Goal: Transaction & Acquisition: Purchase product/service

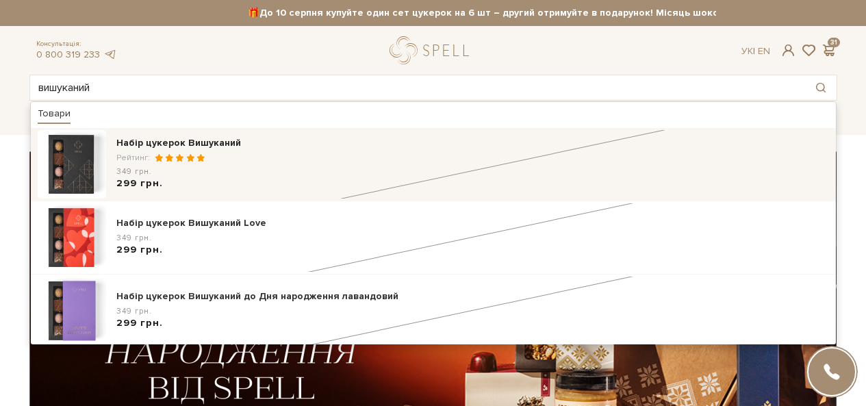
type input "вишуканий"
click at [161, 144] on div "Набір цукерок Вишуканий" at bounding box center [472, 143] width 713 height 14
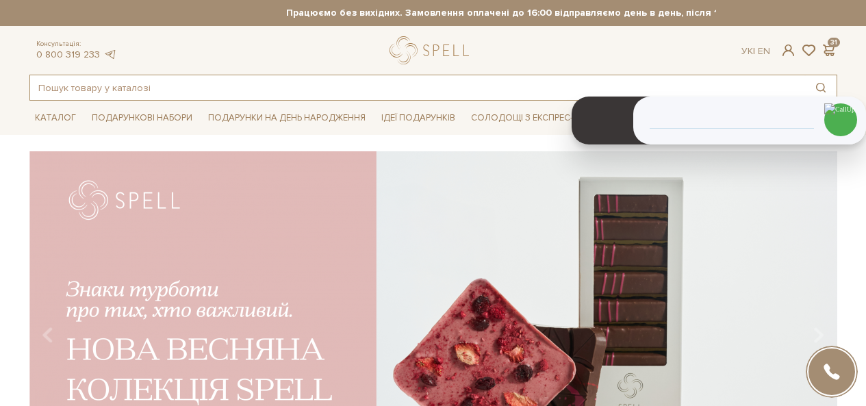
click at [441, 79] on input "text" at bounding box center [417, 87] width 775 height 25
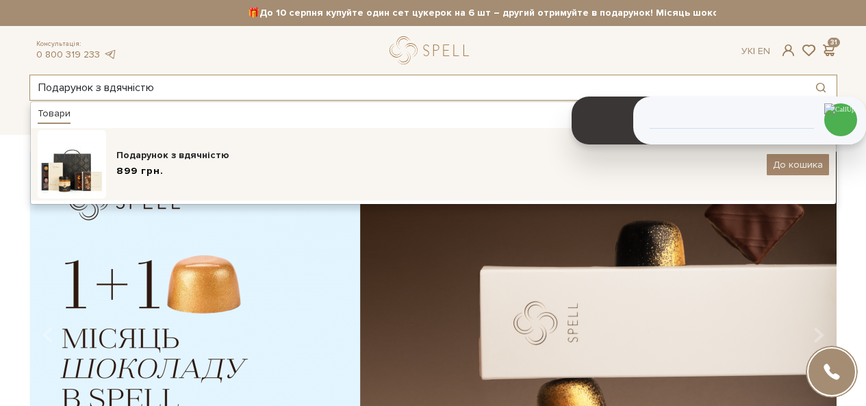
type input "Подарунок з вдячністю"
click at [213, 151] on div "Подарунок з вдячністю" at bounding box center [436, 156] width 640 height 14
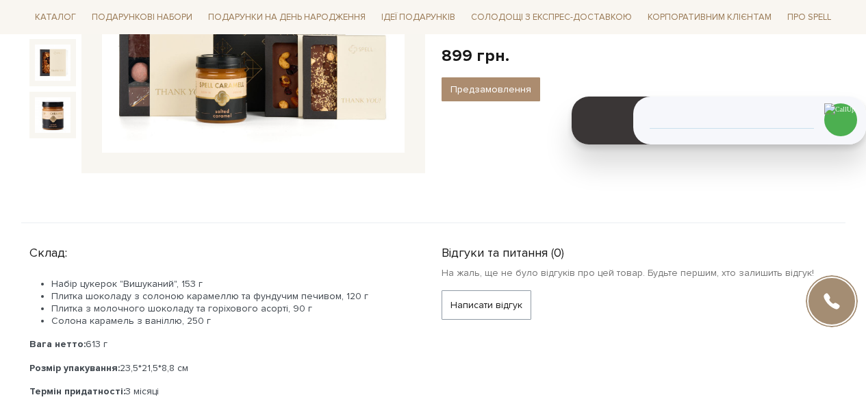
scroll to position [411, 0]
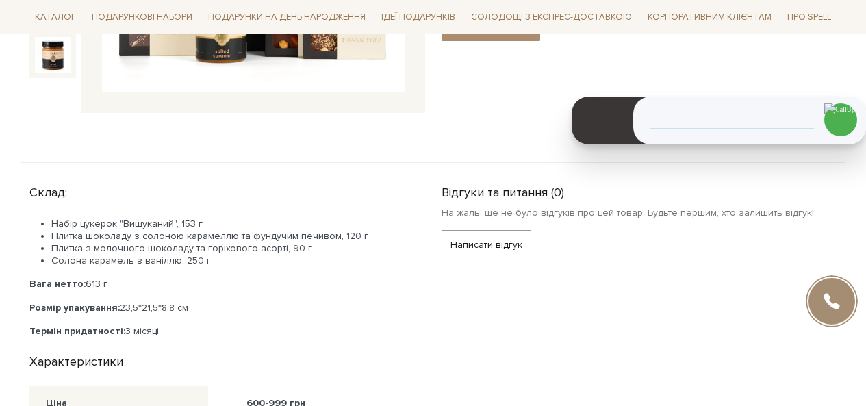
click at [327, 234] on li "Плитка шоколаду з солоною карамеллю та фундучим печивом, 120 г" at bounding box center [229, 236] width 357 height 12
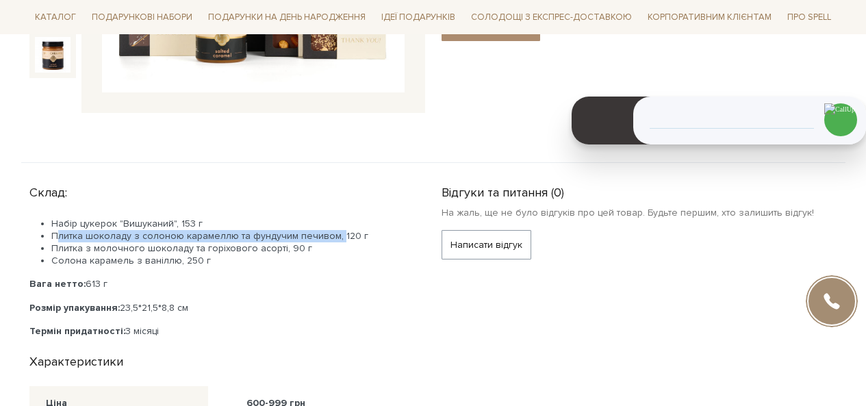
drag, startPoint x: 331, startPoint y: 235, endPoint x: 45, endPoint y: 237, distance: 286.2
click at [45, 237] on ul "Набір цукерок "Вишуканий", 153 г Плитка шоколаду з солоною карамеллю та фундучи…" at bounding box center [218, 243] width 379 height 50
copy li "Плитка шоколаду з солоною карамеллю та фундучим печивом,"
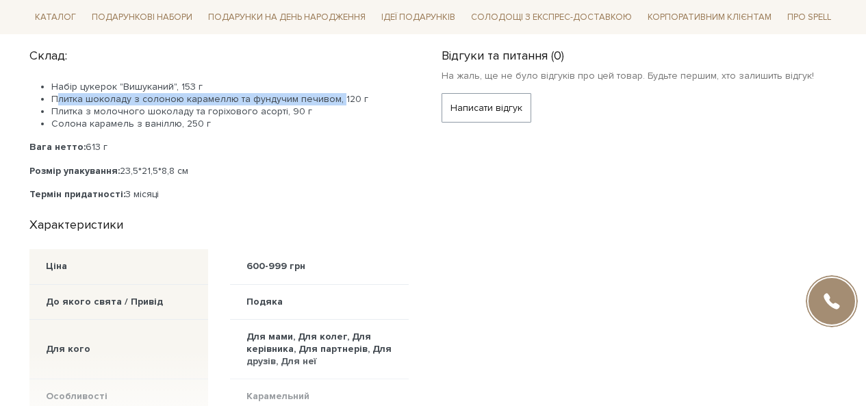
scroll to position [753, 0]
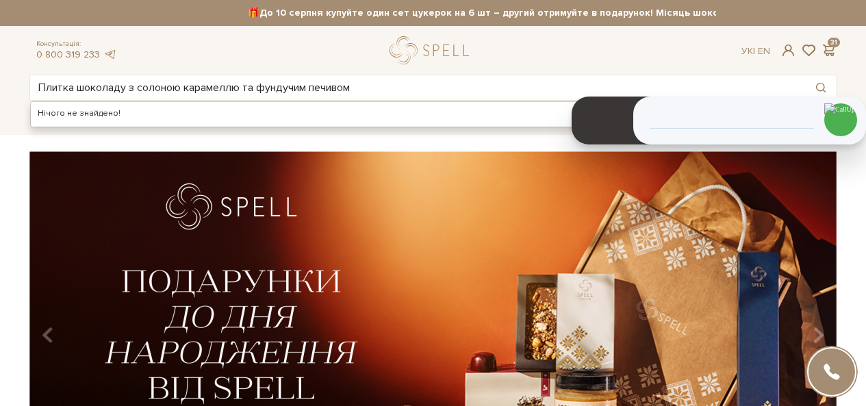
type input "Плитка шоколаду з солоною карамеллю та фундучим печивом"
click at [7, 200] on div "slide 2 of 4" at bounding box center [433, 325] width 866 height 349
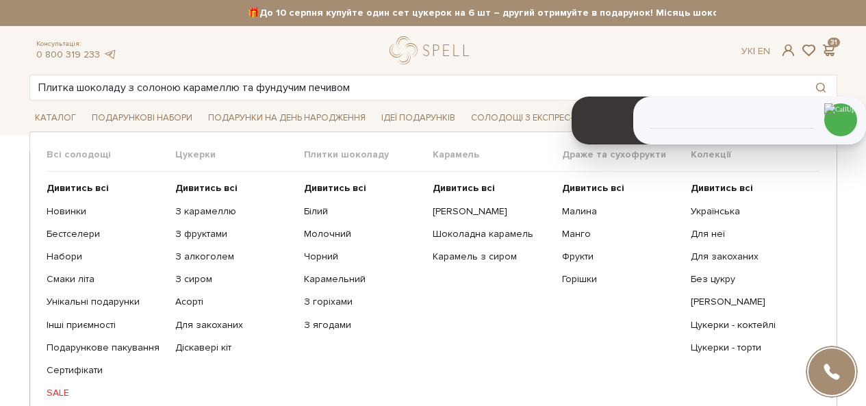
click at [322, 181] on ul "Дивитись всі Білий Молочний Чорний Карамельний З горіхами" at bounding box center [368, 291] width 129 height 238
click at [323, 186] on b "Дивитись всі" at bounding box center [335, 188] width 62 height 12
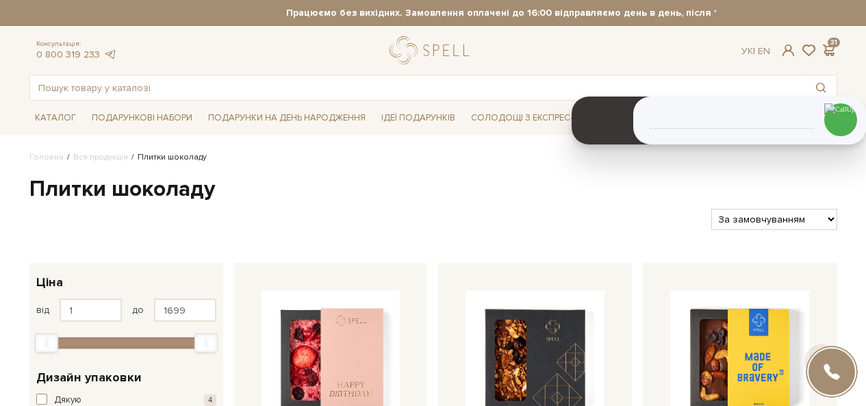
click at [777, 222] on select "За замовчуванням За Ціною (зростання) За Ціною (зменшення) Новинки За популярні…" at bounding box center [773, 219] width 125 height 21
click at [734, 220] on select "За замовчуванням За Ціною (зростання) За Ціною (зменшення) Новинки За популярні…" at bounding box center [773, 219] width 125 height 21
select select "https://spellchocolate.com/our-productions/plitki-shokoladu/?sort=p.price&order…"
click at [711, 209] on select "За замовчуванням За Ціною (зростання) За Ціною (зменшення) Новинки За популярні…" at bounding box center [773, 219] width 125 height 21
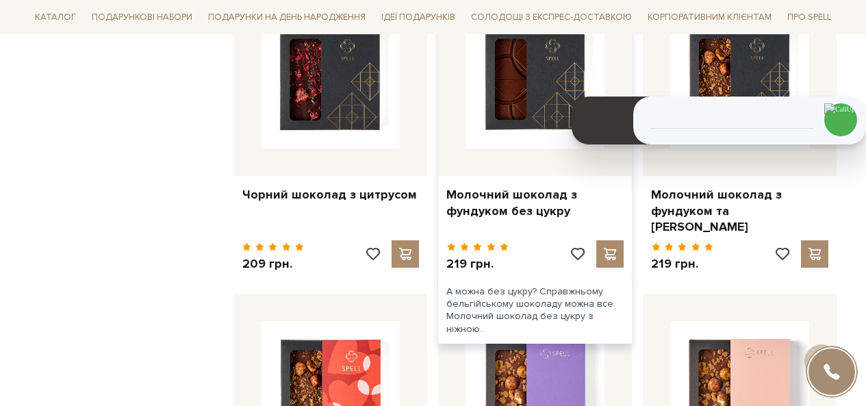
scroll to position [1233, 0]
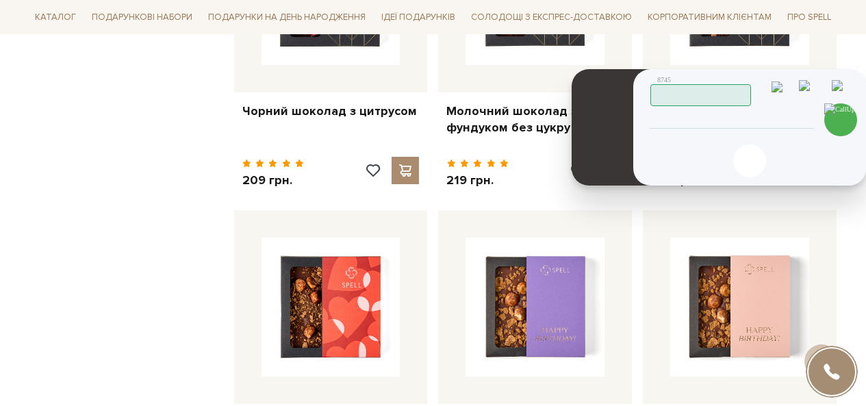
click at [844, 85] on img at bounding box center [841, 91] width 19 height 23
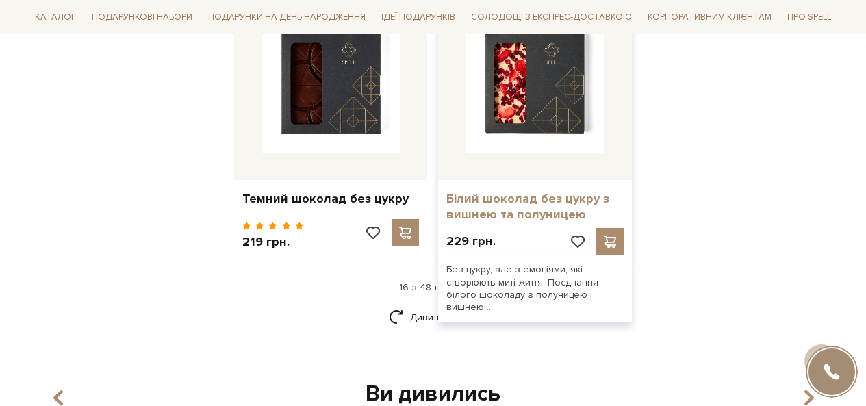
scroll to position [1780, 0]
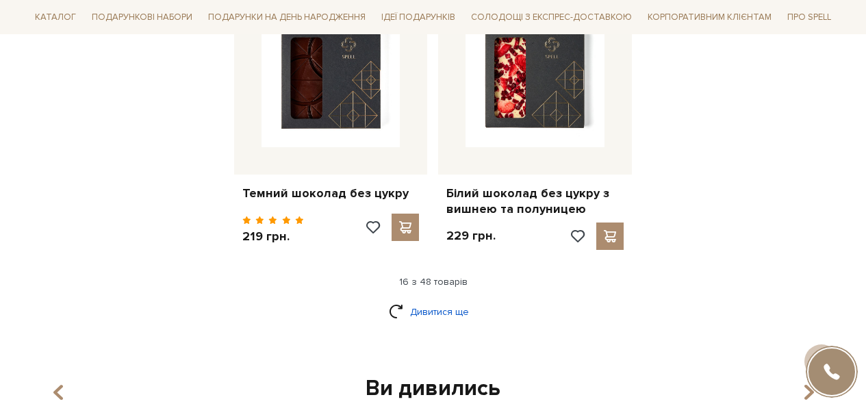
click at [405, 316] on link "Дивитися ще" at bounding box center [433, 312] width 89 height 24
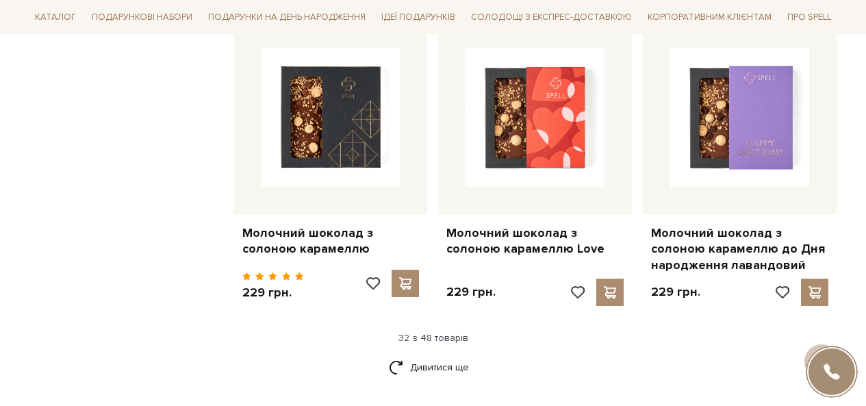
scroll to position [3492, 0]
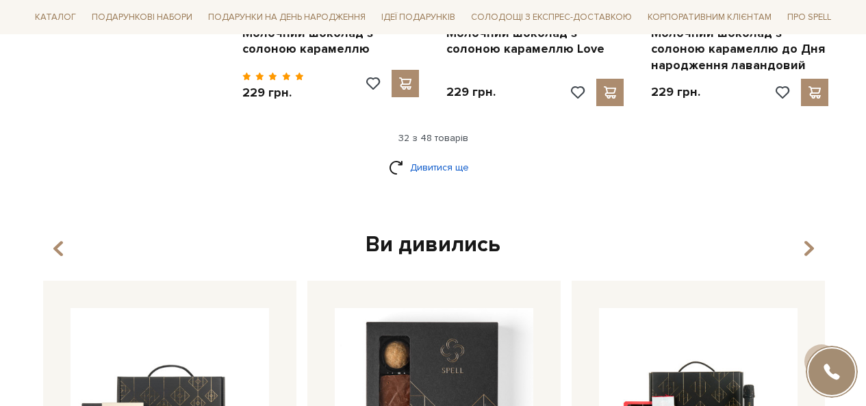
click at [420, 155] on link "Дивитися ще" at bounding box center [433, 167] width 89 height 24
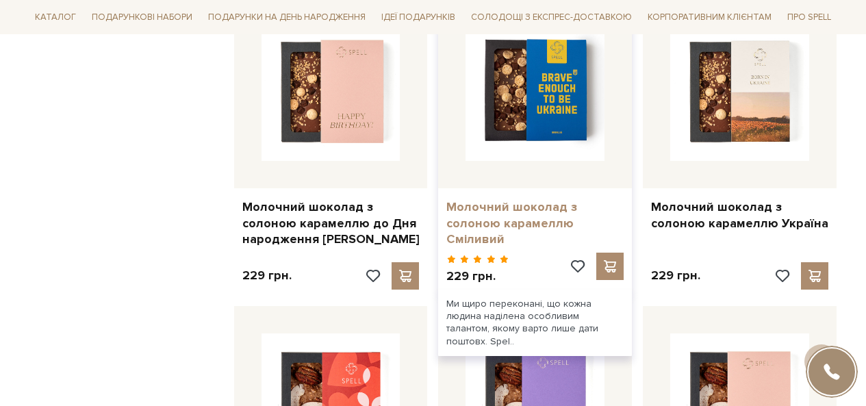
scroll to position [3629, 0]
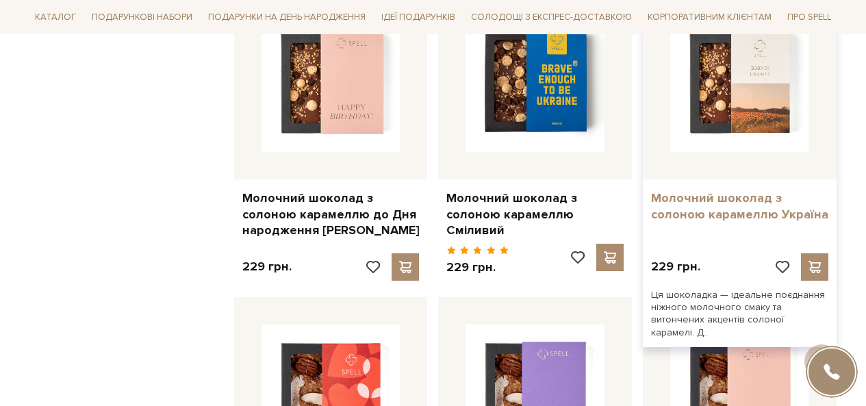
click at [716, 197] on link "Молочний шоколад з солоною карамеллю Україна" at bounding box center [739, 206] width 177 height 32
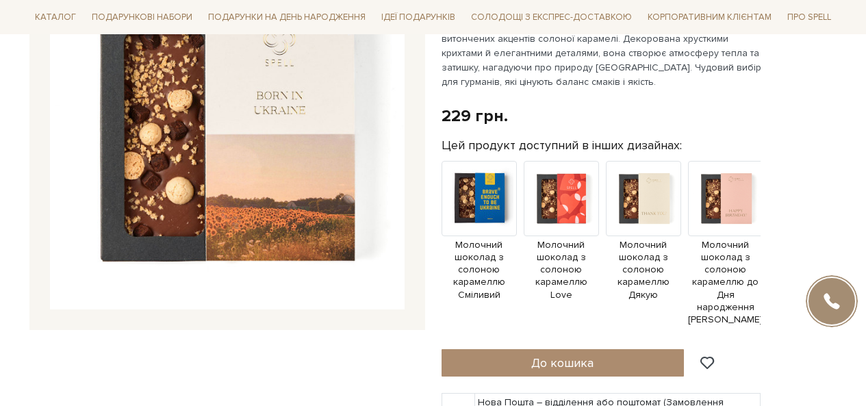
scroll to position [137, 0]
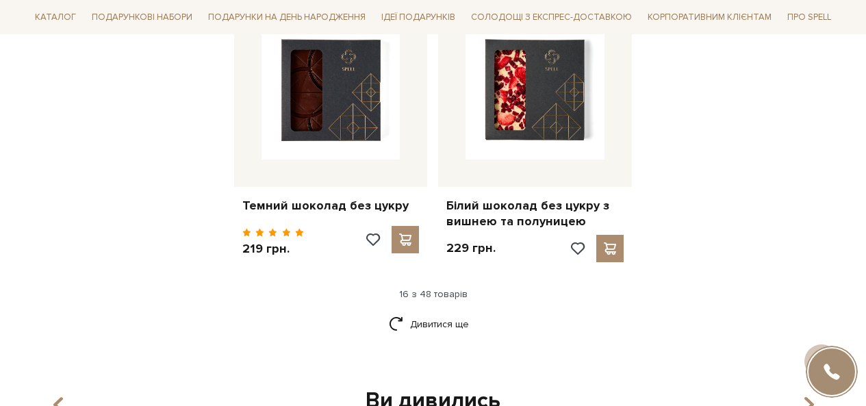
scroll to position [1849, 0]
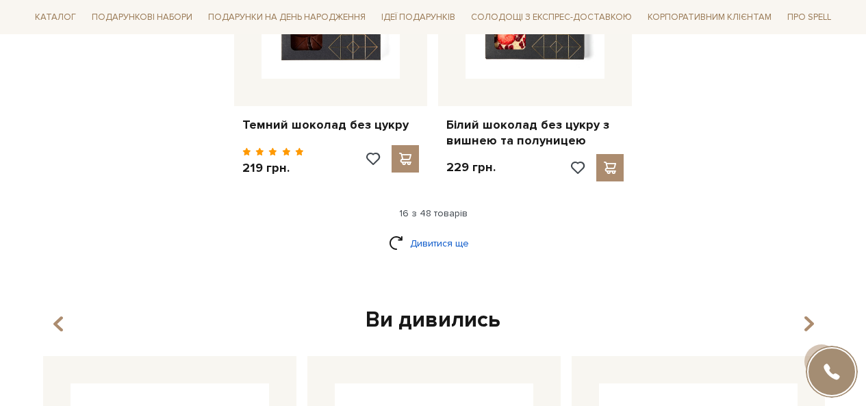
click at [436, 243] on link "Дивитися ще" at bounding box center [433, 243] width 89 height 24
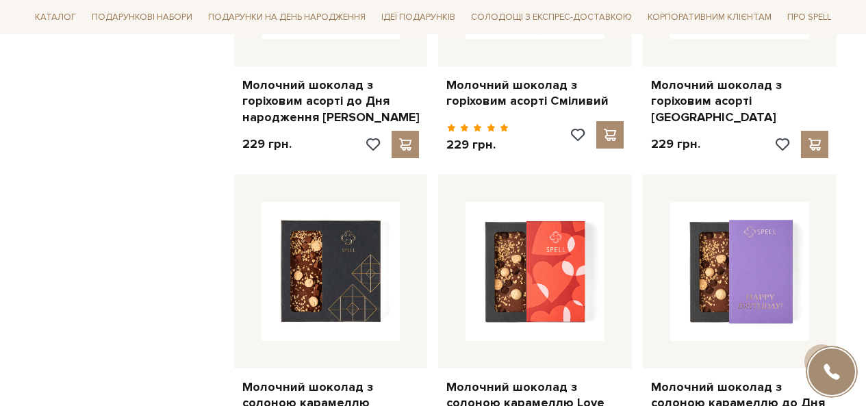
scroll to position [3150, 0]
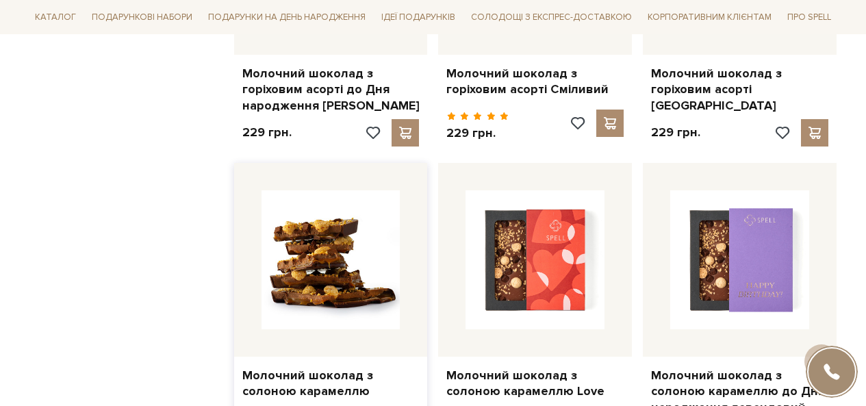
click at [366, 253] on img at bounding box center [331, 259] width 139 height 139
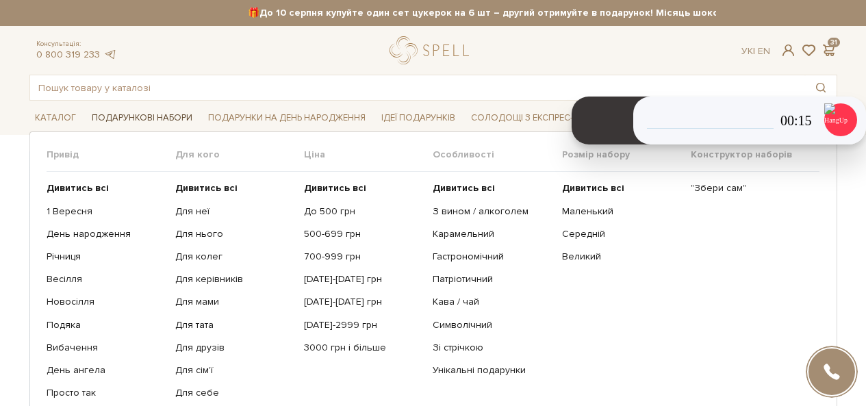
click at [112, 121] on span "Подарункові набори" at bounding box center [142, 118] width 112 height 21
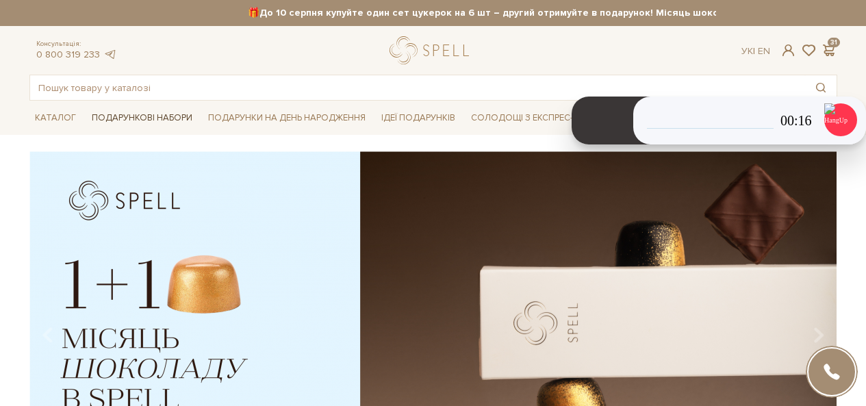
click at [112, 121] on span "Подарункові набори" at bounding box center [142, 118] width 112 height 21
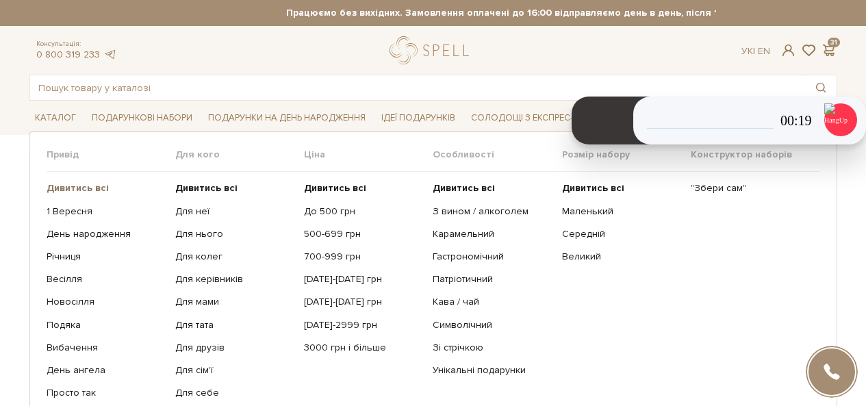
click at [86, 193] on b "Дивитись всі" at bounding box center [78, 188] width 62 height 12
click at [336, 280] on link "[DATE]-[DATE] грн" at bounding box center [363, 279] width 118 height 12
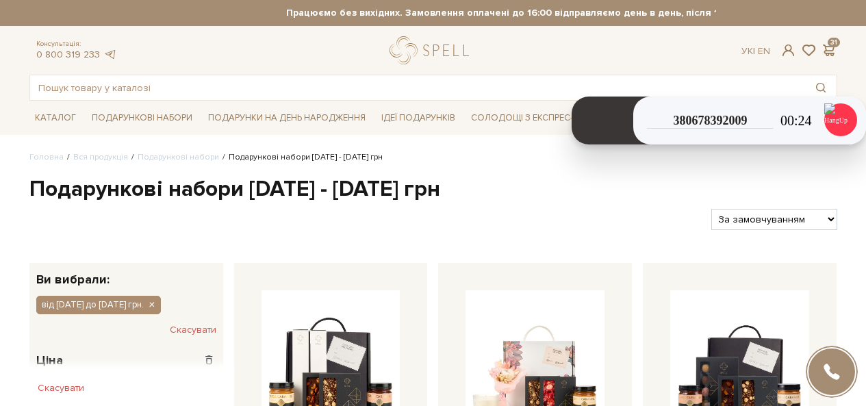
select select "[URL][DOMAIN_NAME]"
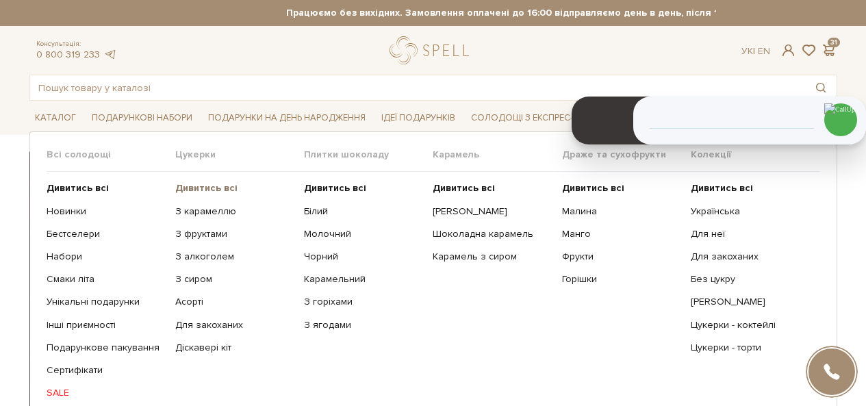
click at [203, 188] on b "Дивитись всі" at bounding box center [206, 188] width 62 height 12
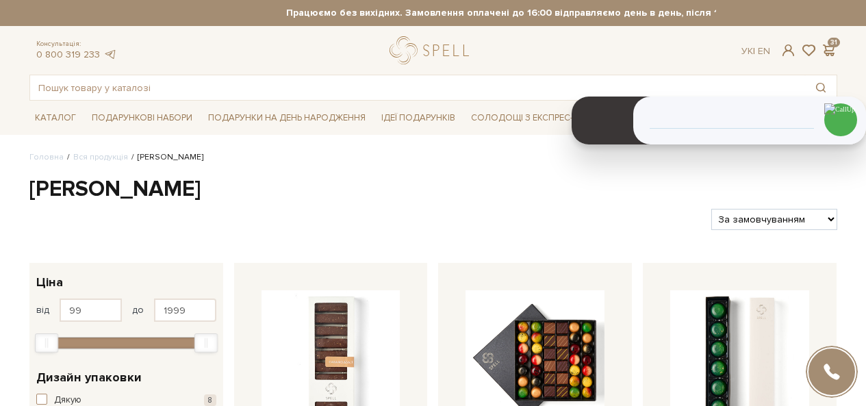
select select "https://spellchocolate.com/our-productions/seti-cukerok/?sort=p.price&order=ASC"
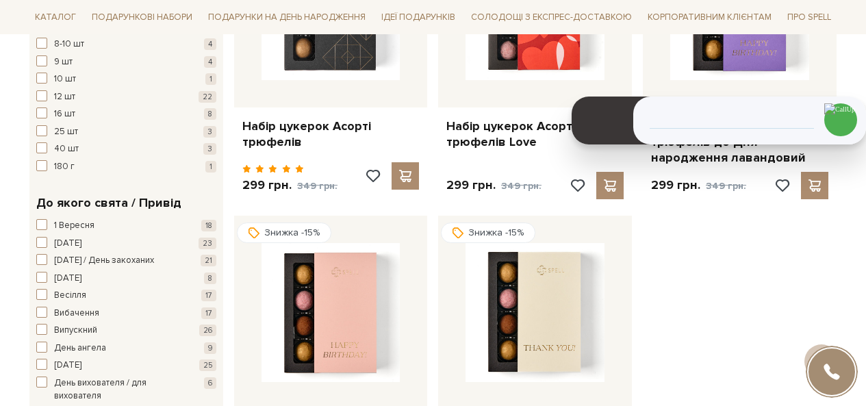
scroll to position [1438, 0]
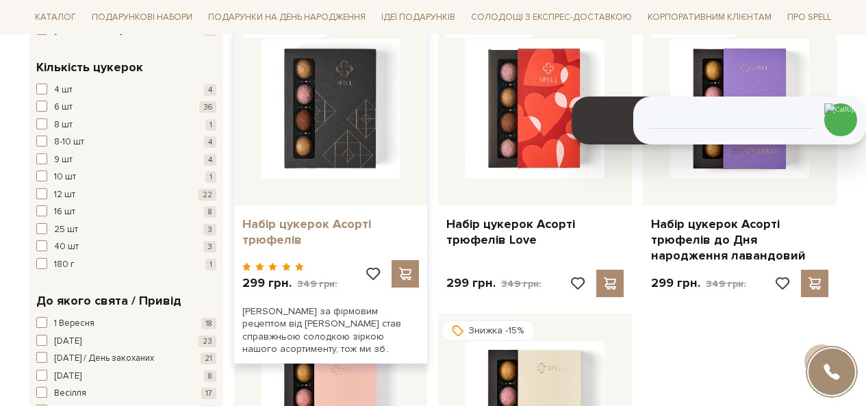
click at [316, 236] on link "Набір цукерок Асорті трюфелів" at bounding box center [330, 232] width 177 height 32
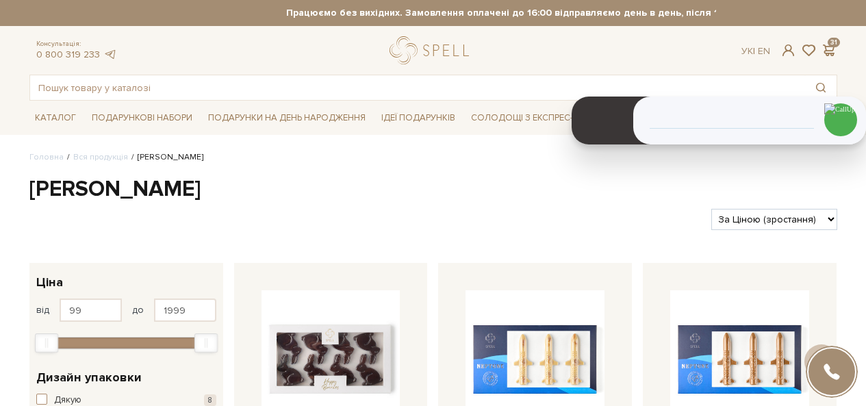
scroll to position [1120, 0]
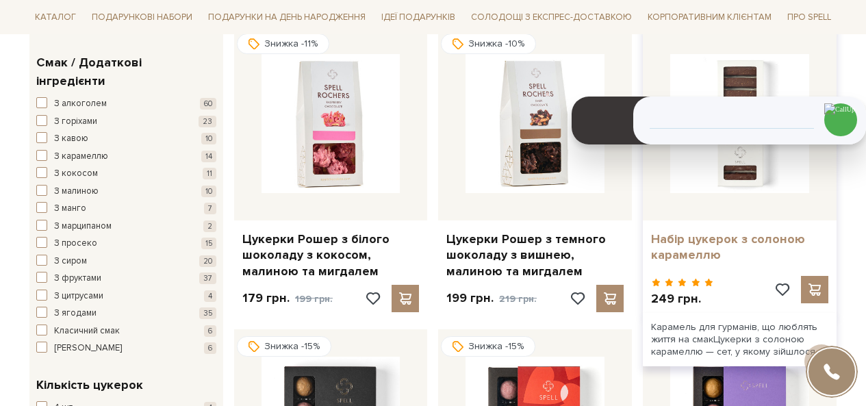
click at [727, 249] on link "Набір цукерок з солоною карамеллю" at bounding box center [739, 247] width 177 height 32
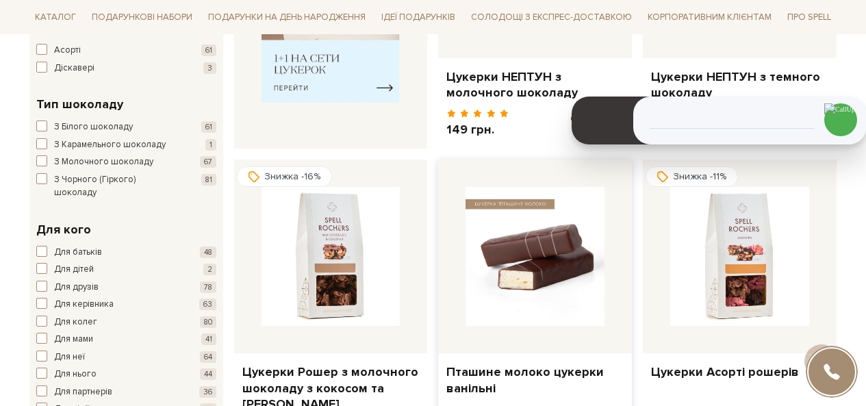
scroll to position [709, 0]
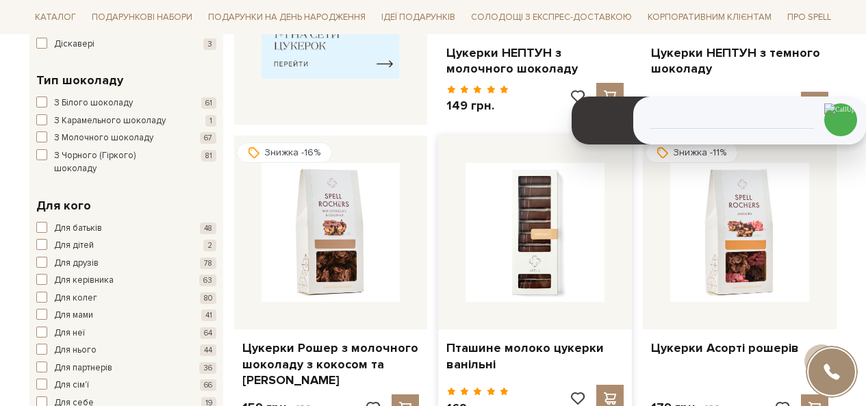
click at [509, 312] on div at bounding box center [535, 233] width 194 height 194
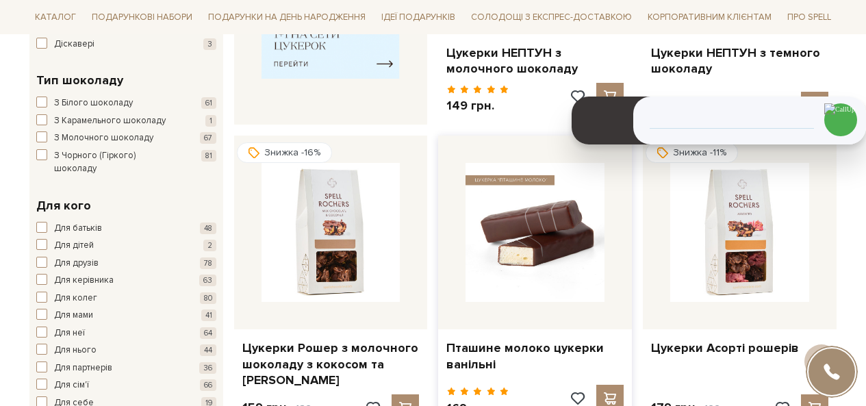
click at [536, 229] on img at bounding box center [535, 232] width 139 height 139
